Goal: Task Accomplishment & Management: Manage account settings

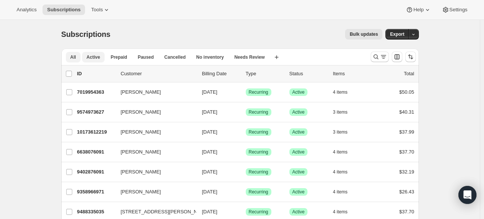
click at [97, 60] on button "Active" at bounding box center [93, 57] width 23 height 11
click at [161, 56] on button "Cancelled" at bounding box center [175, 57] width 30 height 11
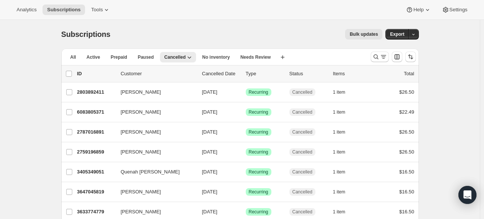
click at [224, 72] on p "Cancelled Date" at bounding box center [221, 74] width 38 height 8
click at [213, 75] on p "Cancelled Date" at bounding box center [221, 74] width 38 height 8
click at [138, 54] on button "Paused" at bounding box center [145, 57] width 25 height 11
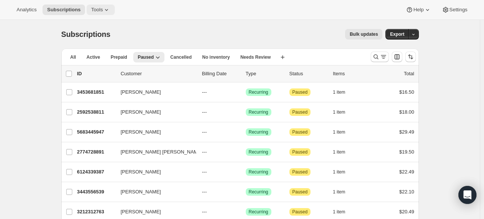
click at [103, 12] on icon at bounding box center [107, 10] width 8 height 8
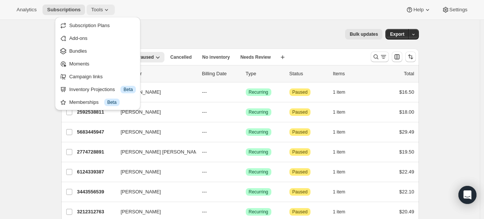
click at [103, 12] on icon at bounding box center [107, 10] width 8 height 8
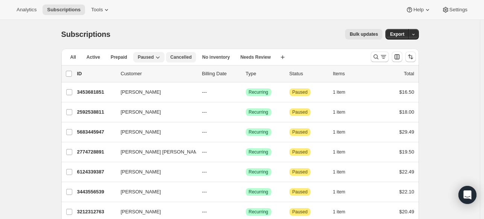
click at [178, 54] on button "Cancelled" at bounding box center [181, 57] width 30 height 11
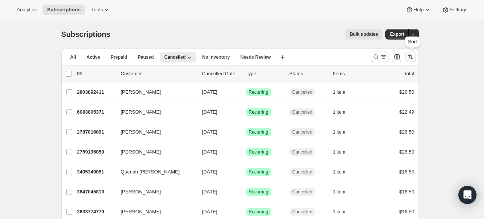
click at [410, 59] on icon "Sort the results" at bounding box center [411, 57] width 8 height 8
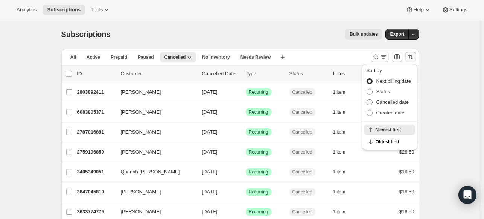
click at [391, 104] on span "Cancelled date" at bounding box center [392, 102] width 33 height 6
click at [367, 100] on input "Cancelled date" at bounding box center [366, 99] width 0 height 0
radio input "true"
click at [387, 143] on span "Newest first" at bounding box center [392, 142] width 35 height 6
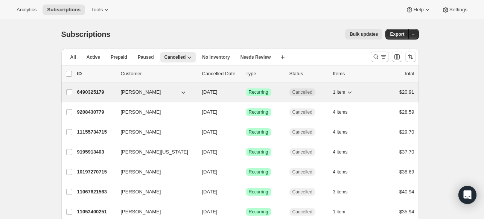
click at [90, 91] on p "6490325179" at bounding box center [96, 92] width 38 height 8
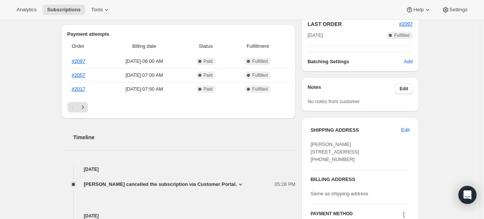
scroll to position [188, 0]
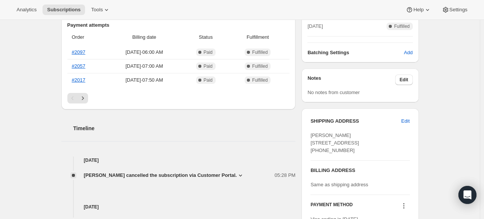
click at [237, 172] on icon at bounding box center [241, 175] width 8 height 8
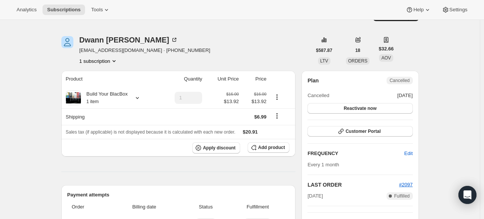
scroll to position [0, 0]
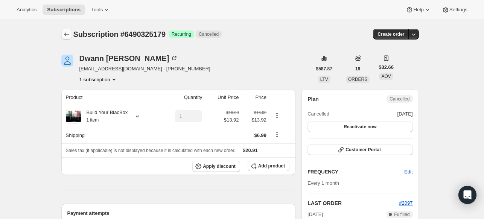
click at [65, 30] on icon "Subscriptions" at bounding box center [67, 34] width 8 height 8
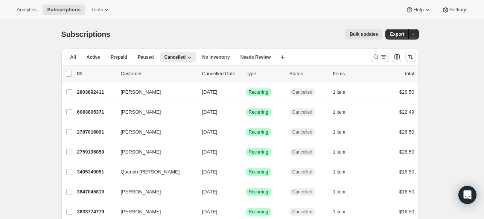
click at [414, 58] on icon "Sort the results" at bounding box center [411, 57] width 8 height 8
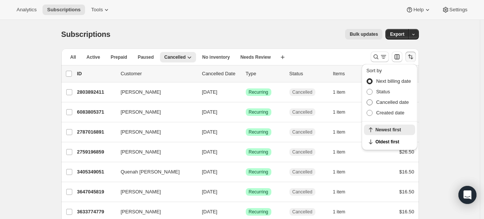
click at [384, 103] on span "Cancelled date" at bounding box center [392, 102] width 33 height 6
click at [367, 100] on input "Cancelled date" at bounding box center [366, 99] width 0 height 0
radio input "true"
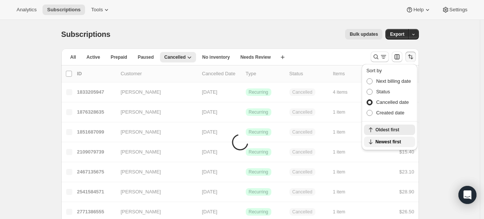
click at [396, 145] on button "Newest first" at bounding box center [389, 142] width 51 height 11
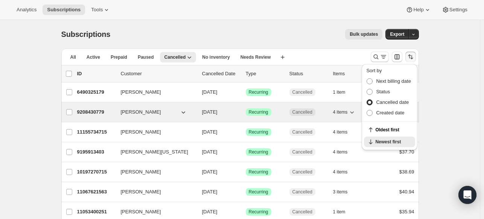
click at [100, 114] on p "9208430779" at bounding box center [96, 112] width 38 height 8
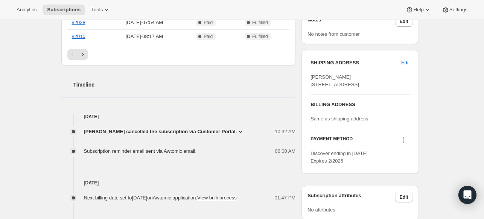
scroll to position [263, 0]
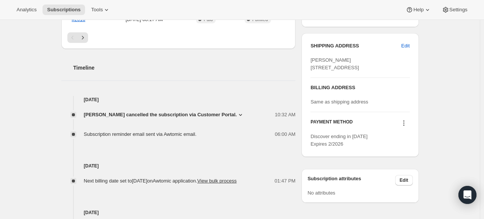
click at [237, 117] on icon at bounding box center [241, 115] width 8 height 8
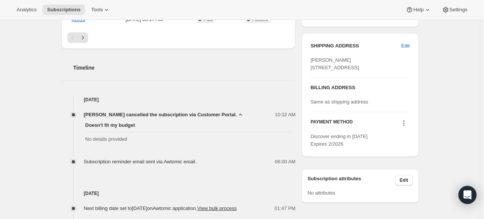
scroll to position [0, 0]
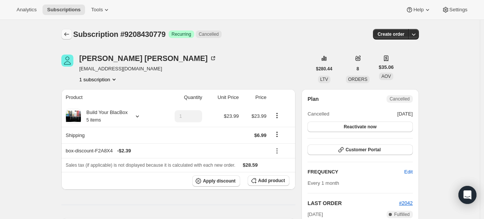
click at [68, 30] on button "Subscriptions" at bounding box center [66, 34] width 11 height 11
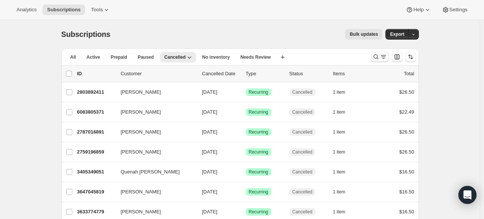
click at [374, 60] on icon "Search and filter results" at bounding box center [376, 57] width 8 height 8
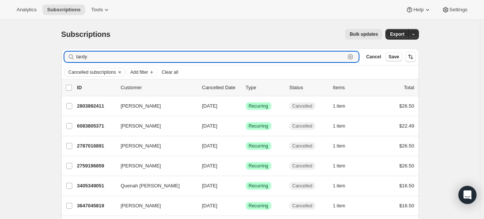
type input "tardy"
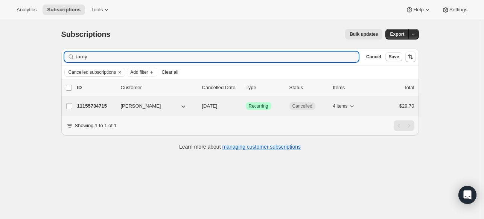
click at [95, 108] on p "11155734715" at bounding box center [96, 106] width 38 height 8
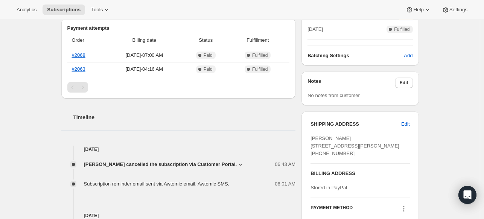
scroll to position [188, 0]
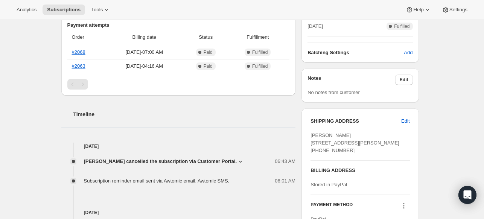
click at [237, 160] on icon at bounding box center [241, 162] width 8 height 8
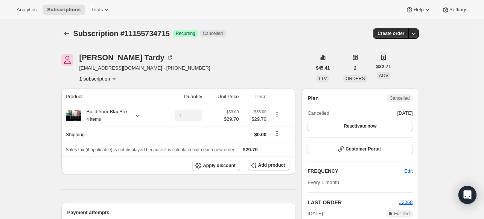
scroll to position [0, 0]
